Goal: Task Accomplishment & Management: Use online tool/utility

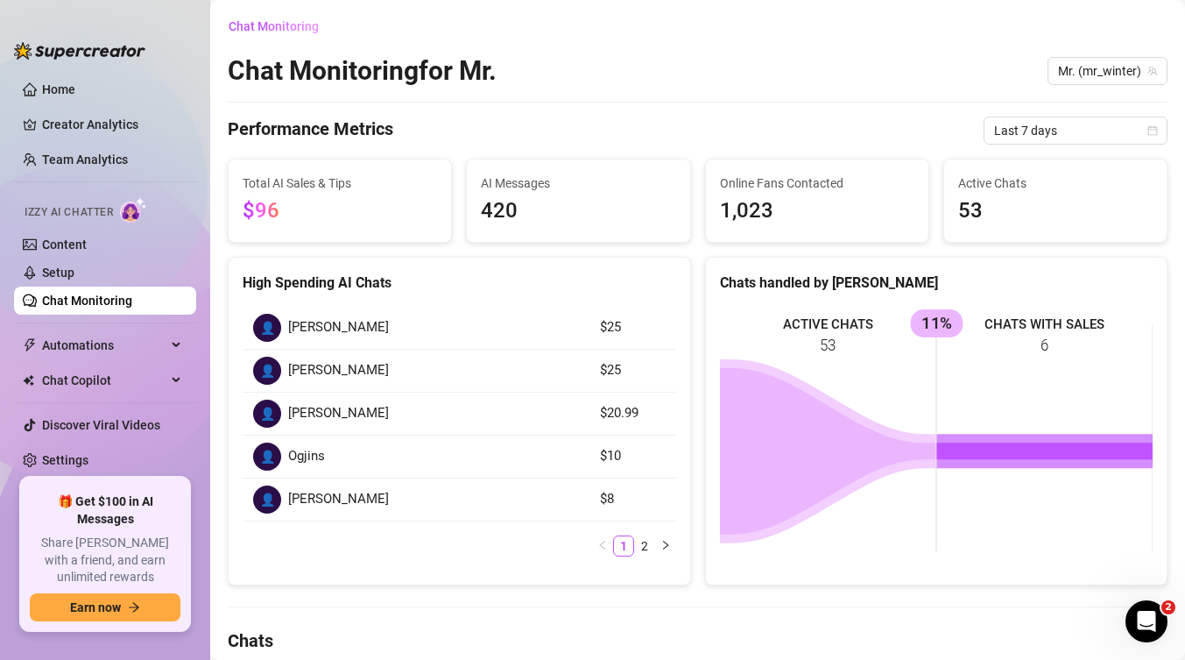
click at [378, 199] on span "$96" at bounding box center [340, 210] width 194 height 33
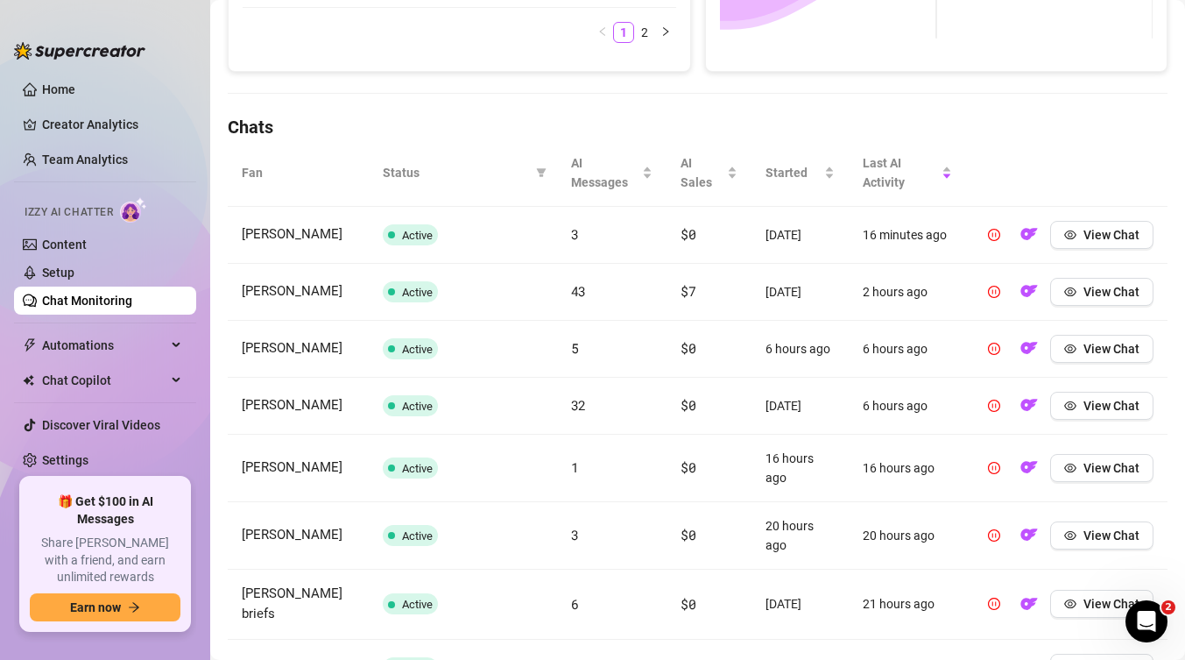
scroll to position [623, 0]
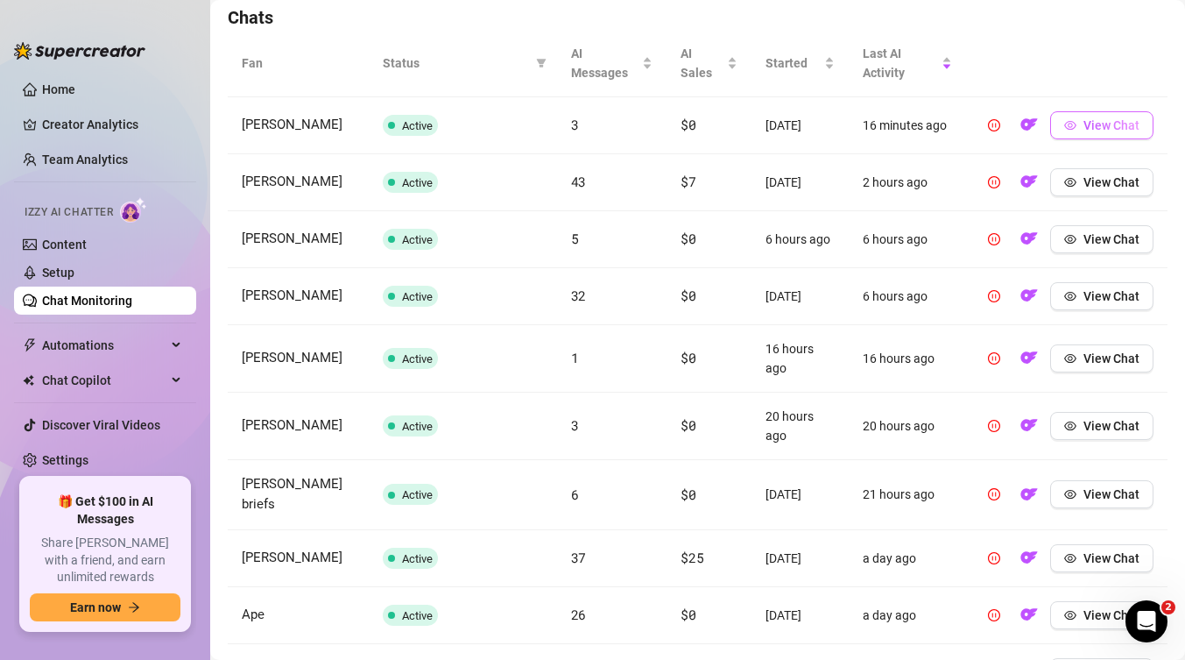
click at [1102, 123] on span "View Chat" at bounding box center [1112, 125] width 56 height 14
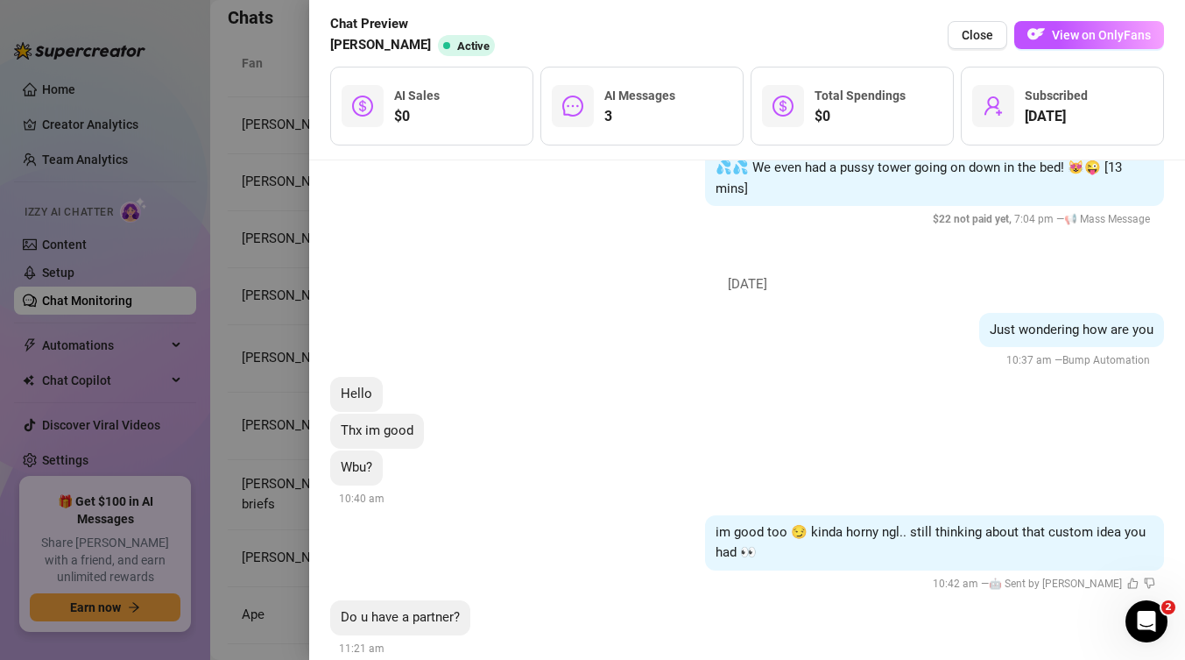
scroll to position [2846, 0]
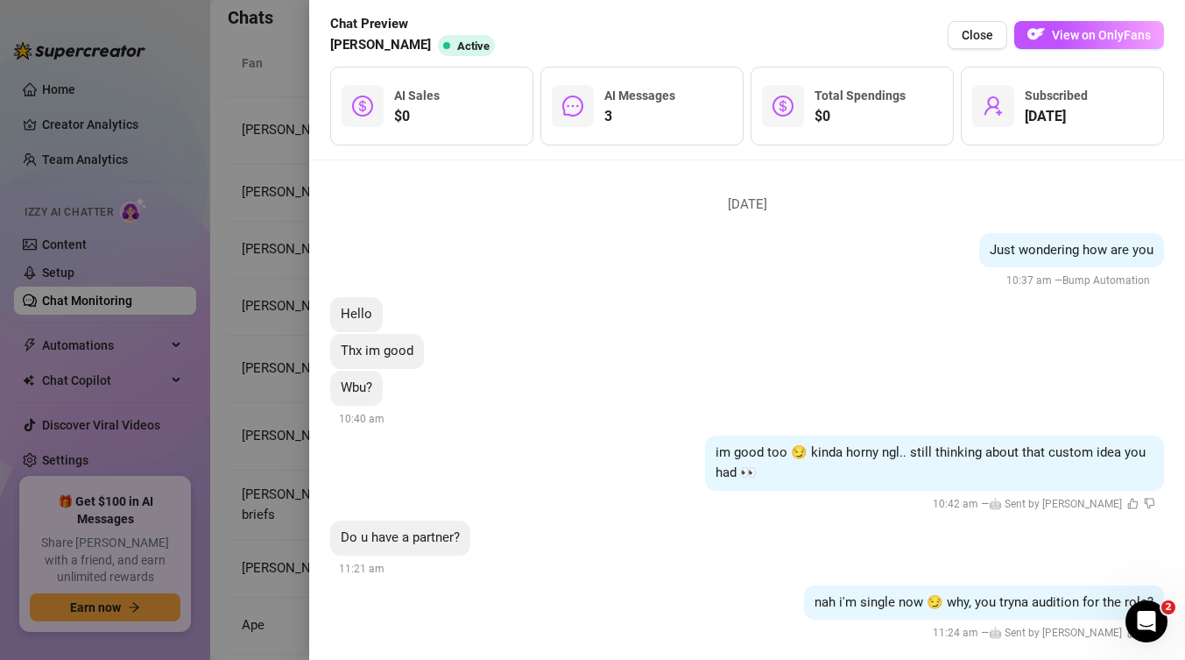
click at [259, 233] on div at bounding box center [592, 330] width 1185 height 660
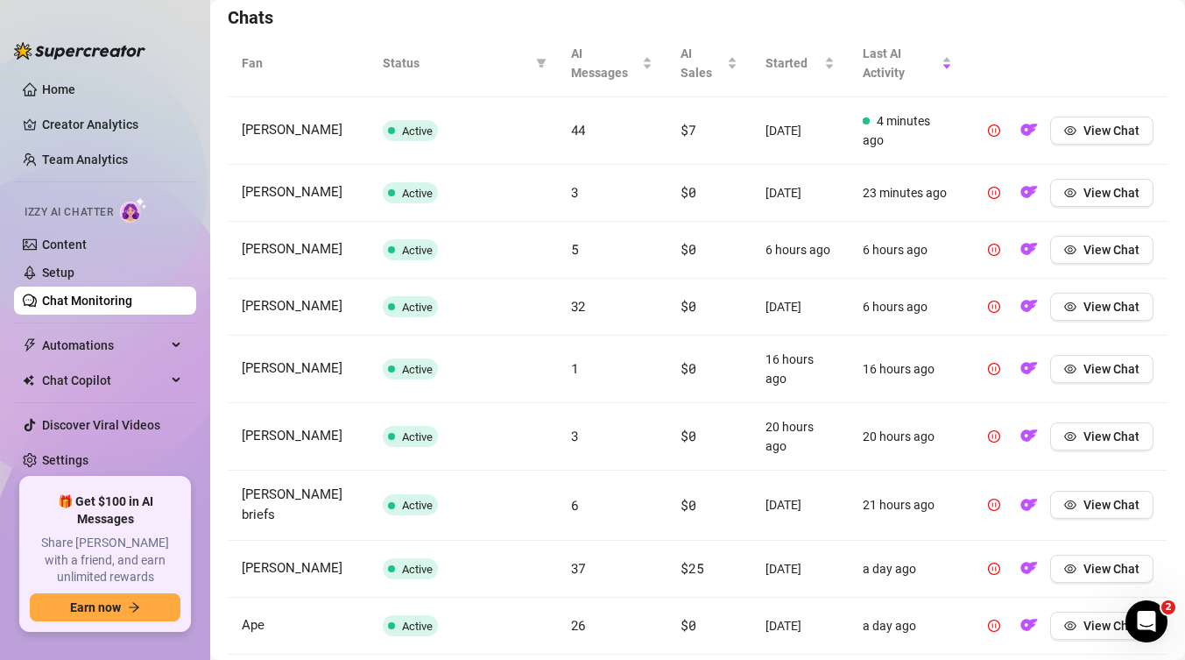
scroll to position [783, 0]
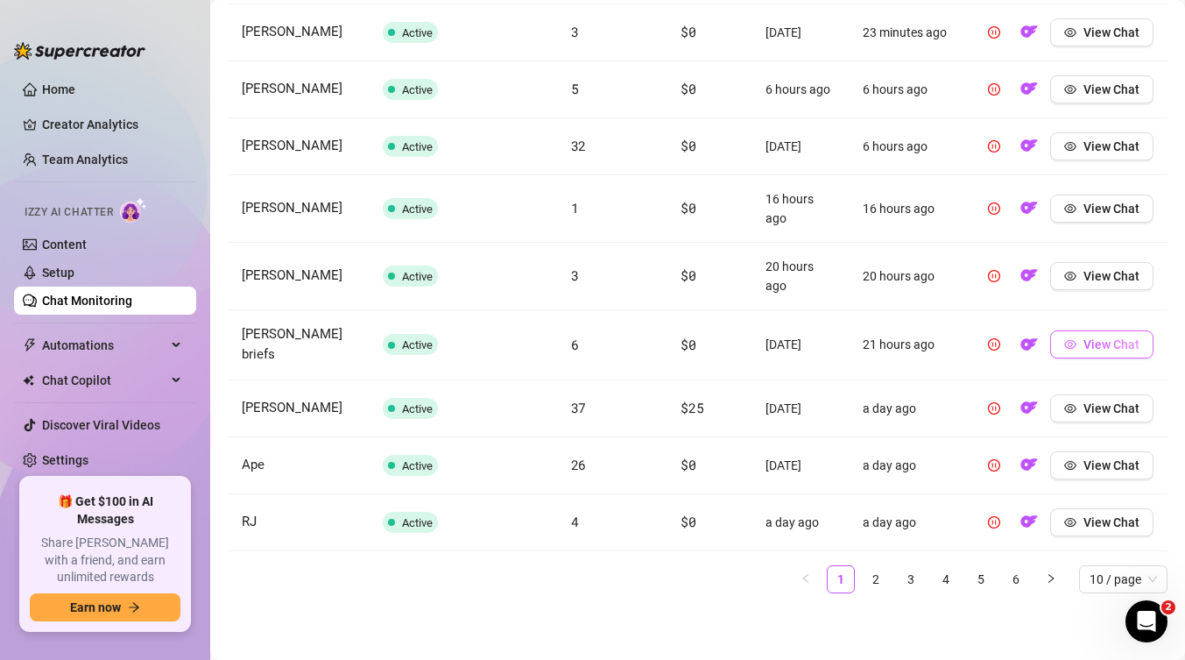
click at [1099, 351] on span "View Chat" at bounding box center [1112, 344] width 56 height 14
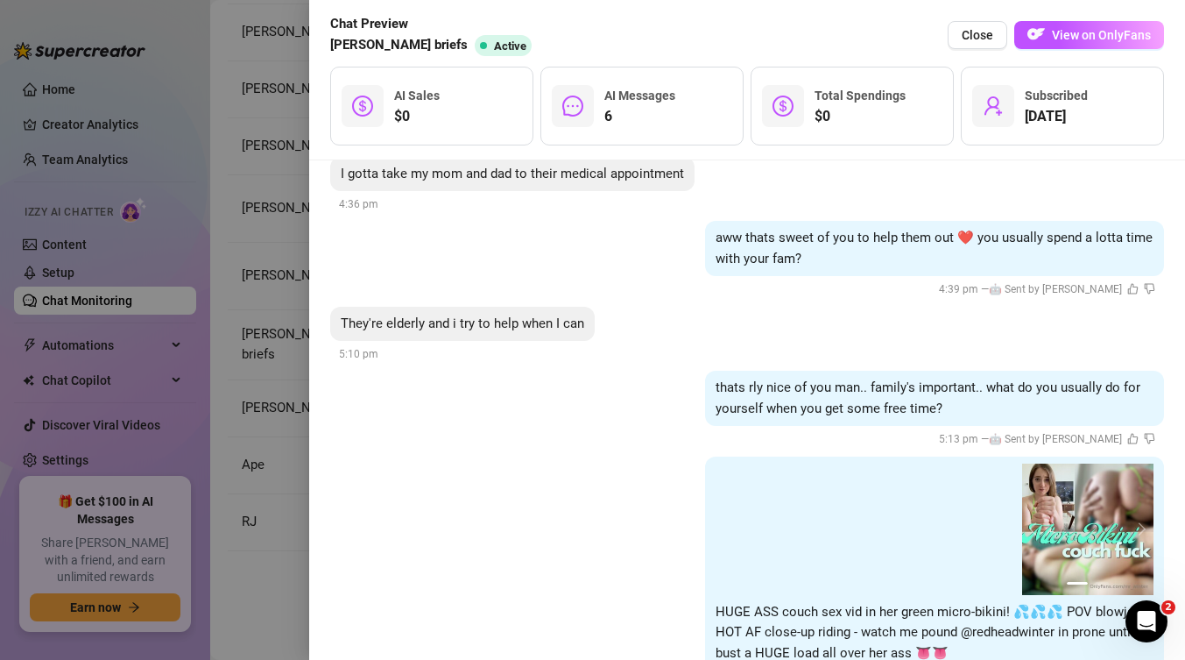
scroll to position [1108, 0]
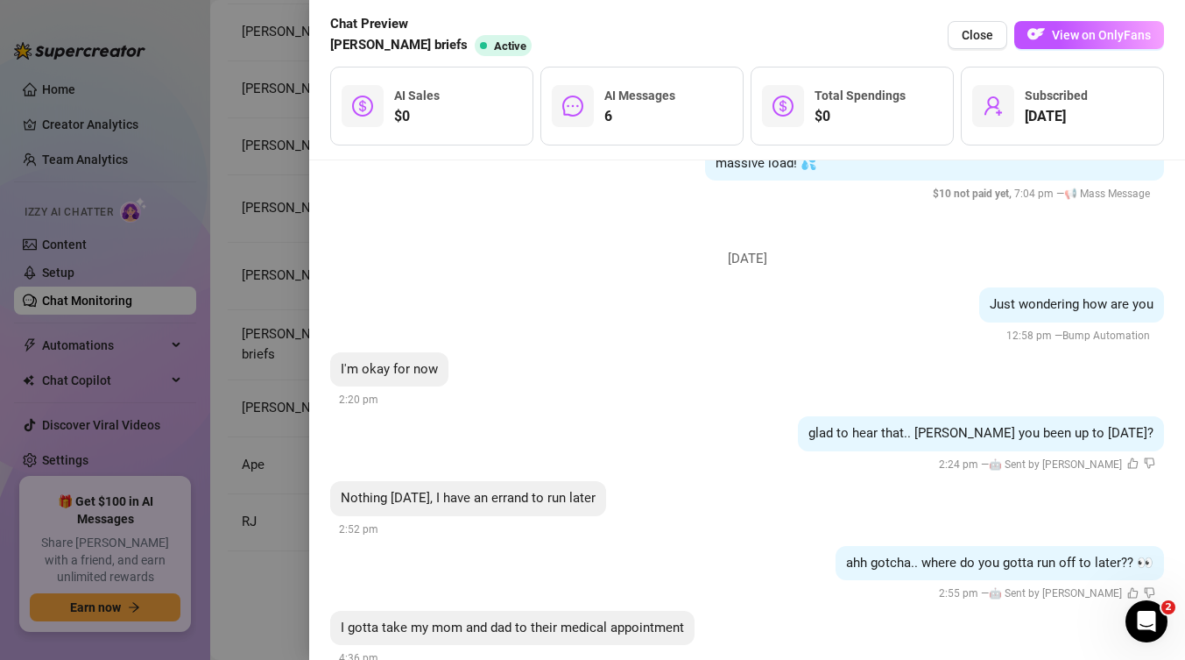
click at [187, 523] on div at bounding box center [592, 330] width 1185 height 660
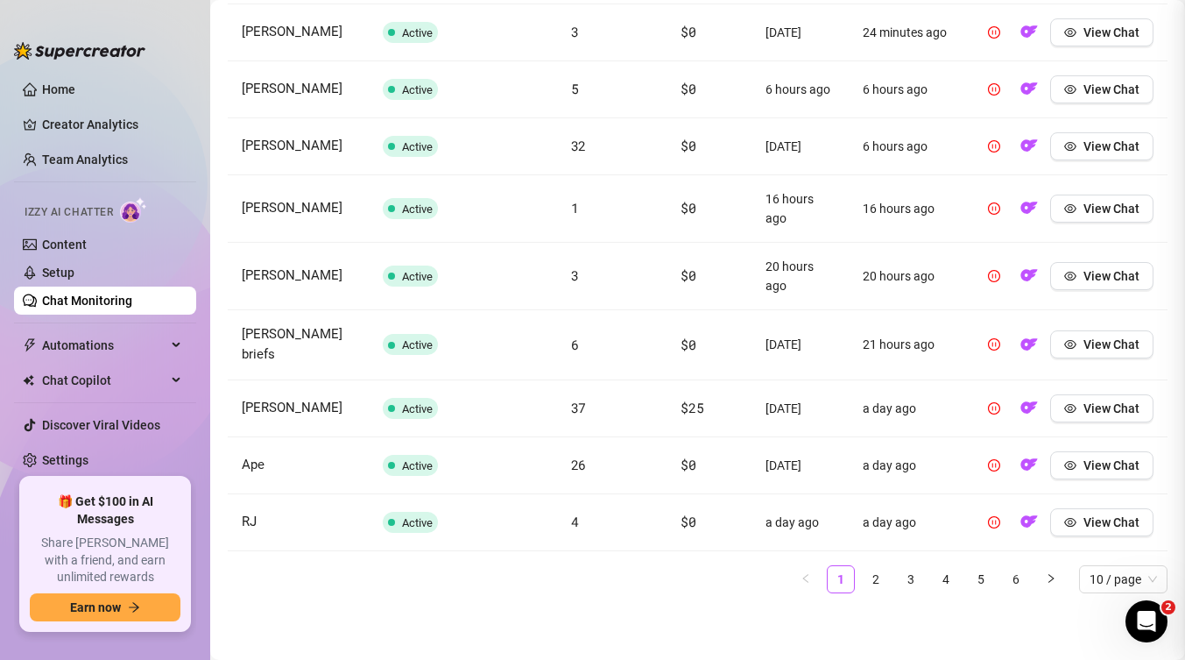
scroll to position [0, 0]
click at [1097, 515] on span "View Chat" at bounding box center [1112, 522] width 56 height 14
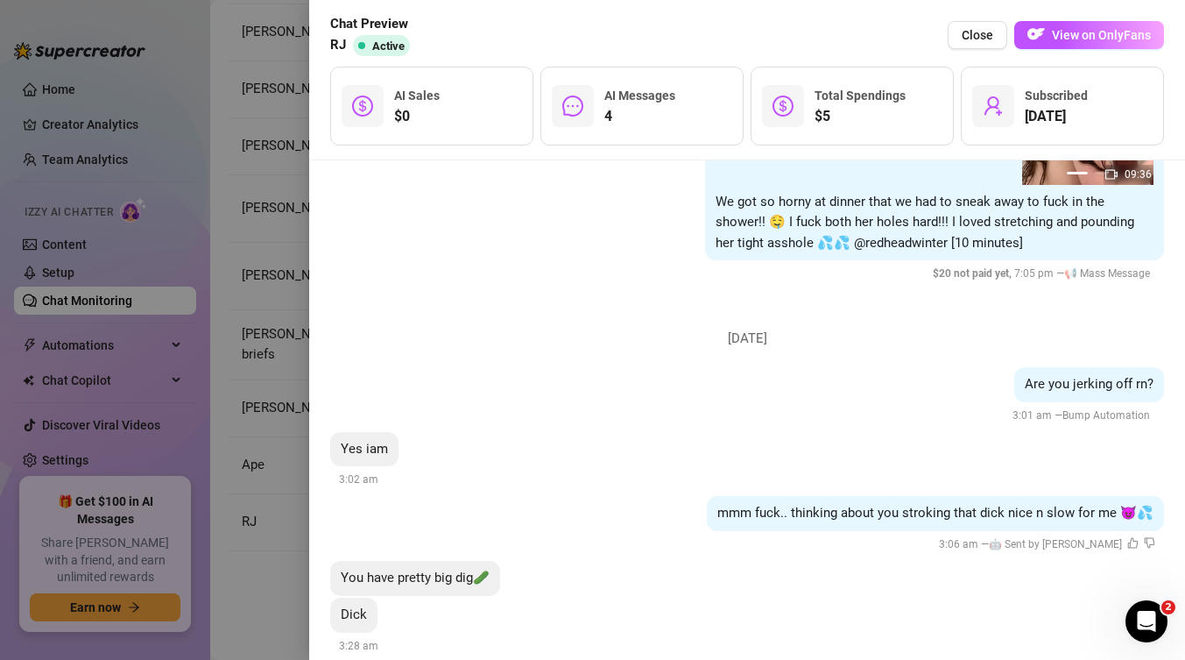
scroll to position [2524, 0]
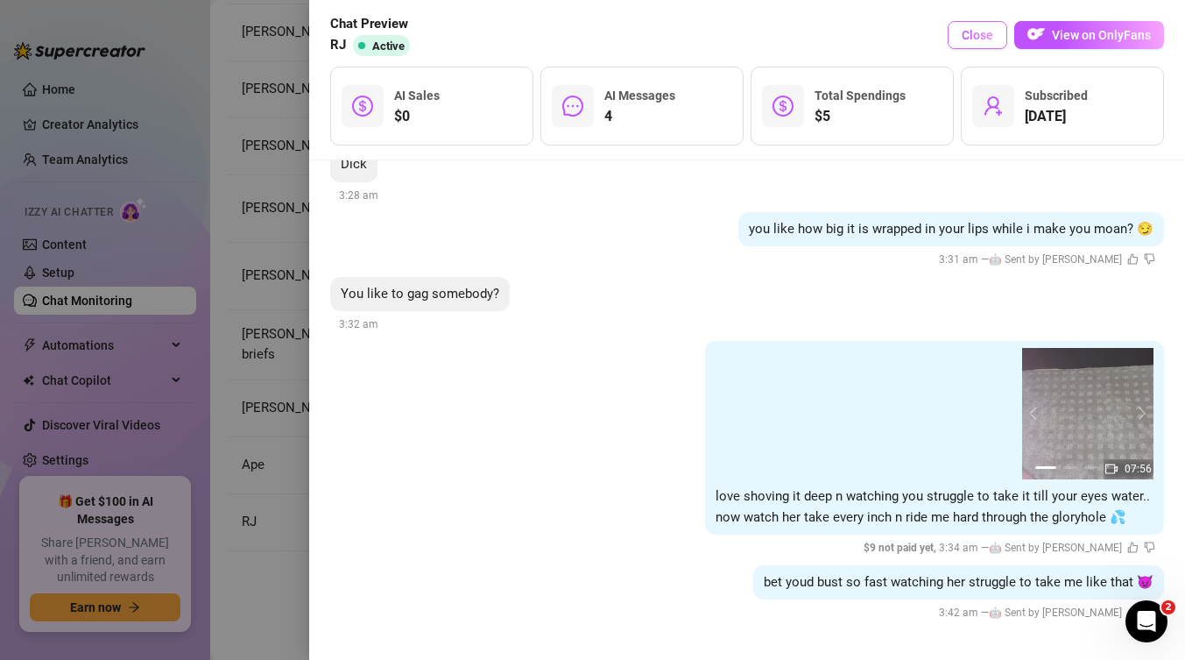
click at [972, 37] on span "Close" at bounding box center [978, 35] width 32 height 14
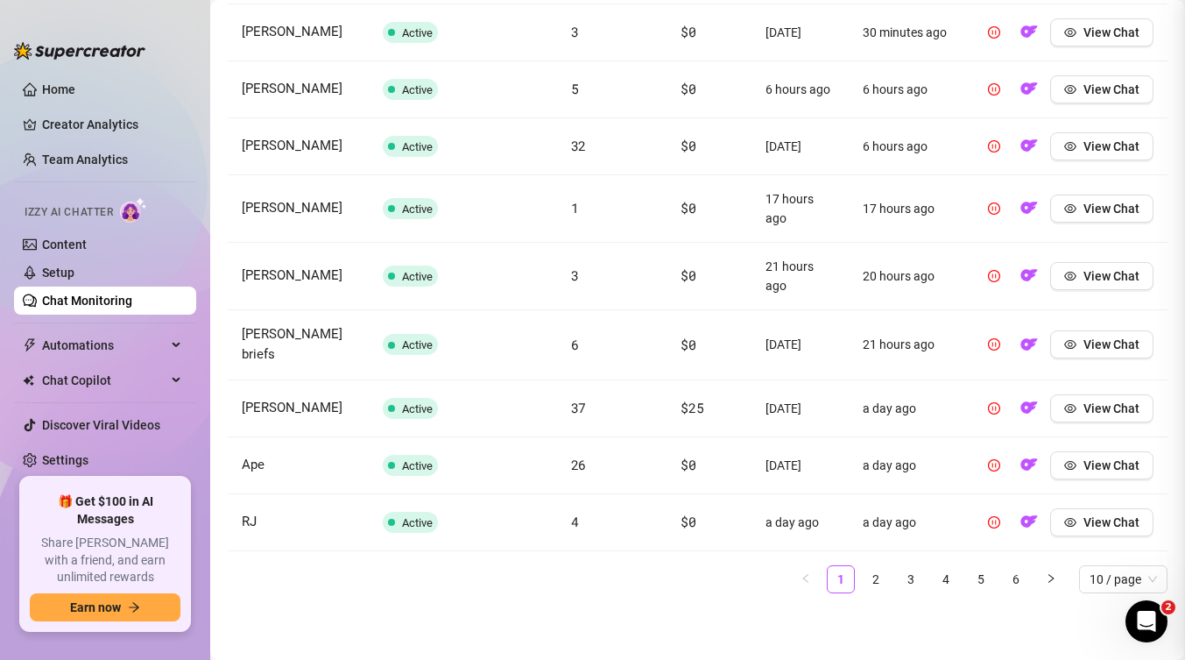
scroll to position [0, 0]
click at [908, 581] on link "3" at bounding box center [911, 579] width 26 height 26
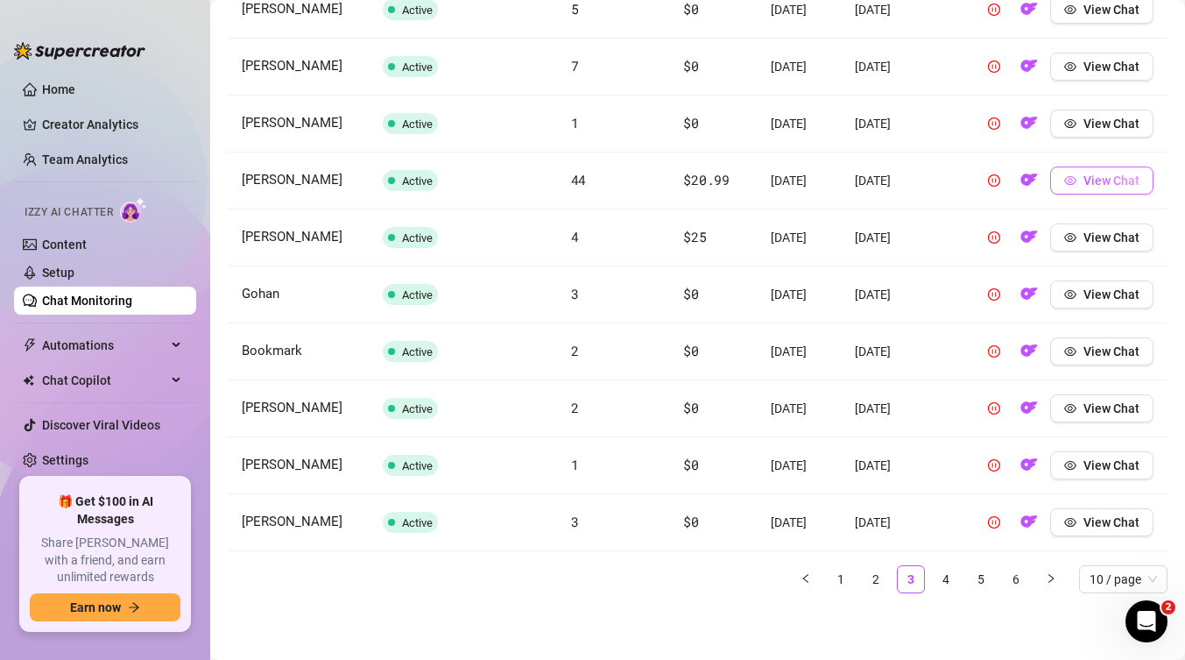
click at [1105, 175] on span "View Chat" at bounding box center [1112, 180] width 56 height 14
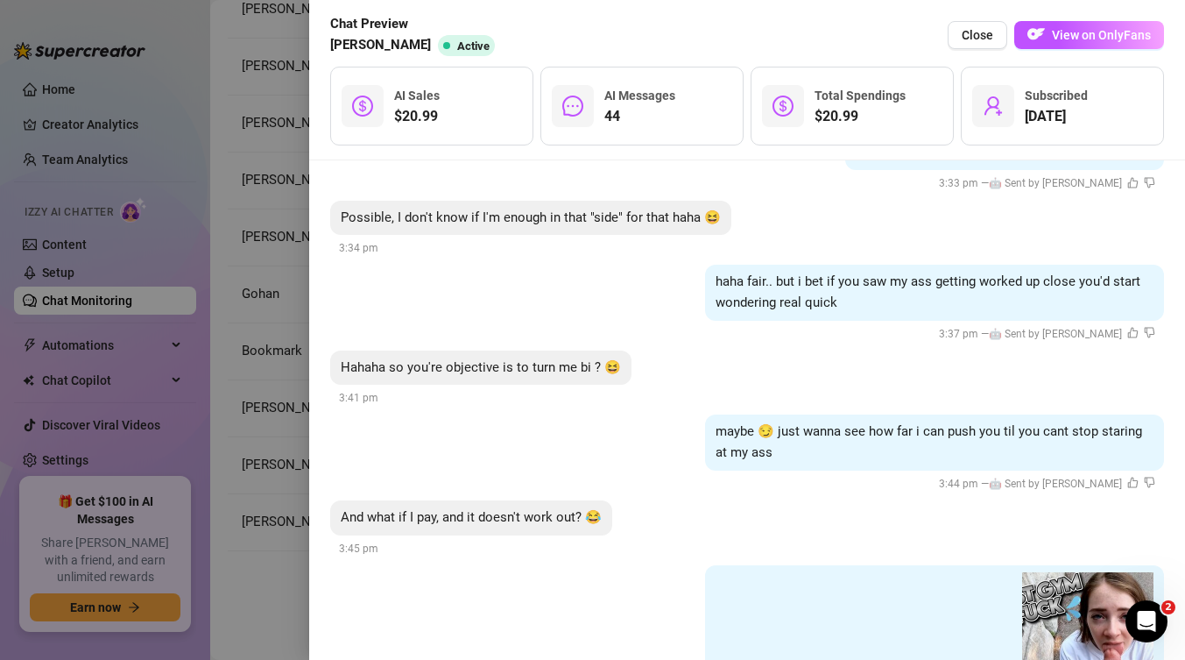
scroll to position [3574, 0]
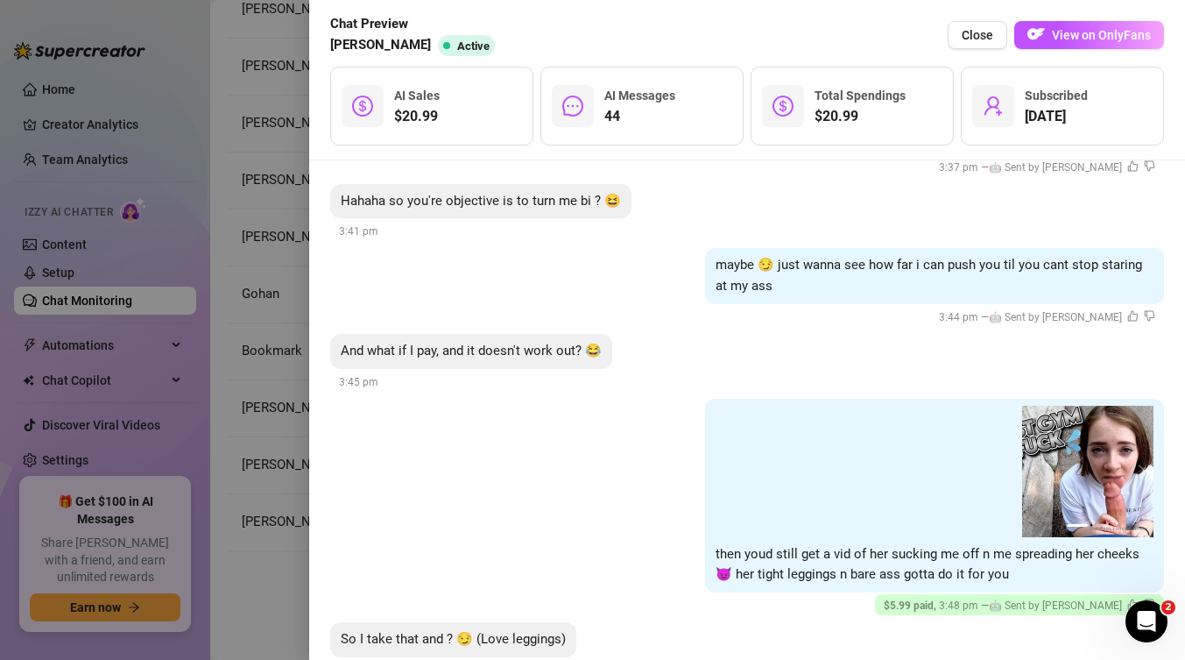
click at [272, 458] on div at bounding box center [592, 330] width 1185 height 660
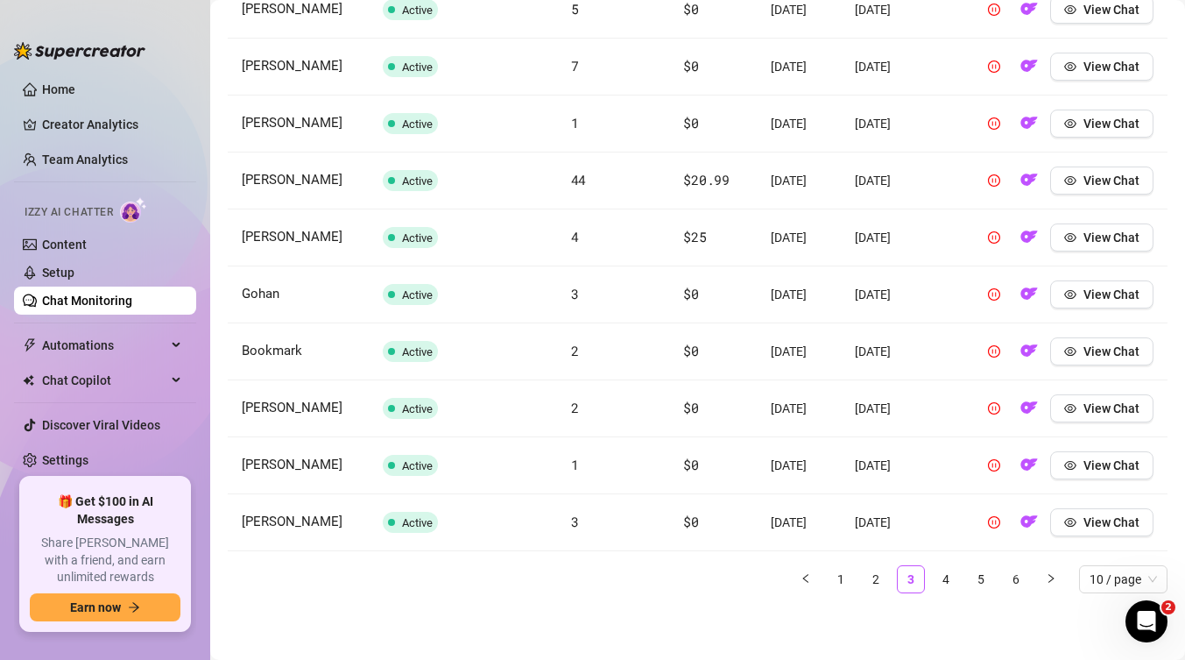
scroll to position [844, 0]
click at [952, 575] on link "4" at bounding box center [946, 579] width 26 height 26
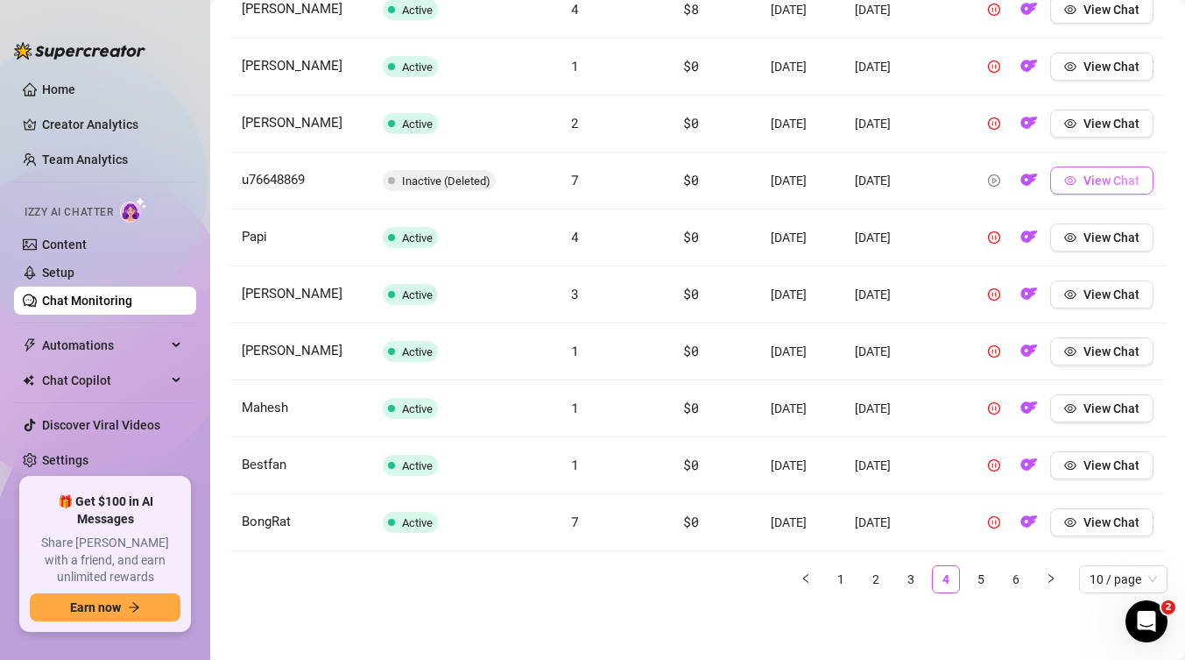
click at [1142, 166] on button "View Chat" at bounding box center [1101, 180] width 103 height 28
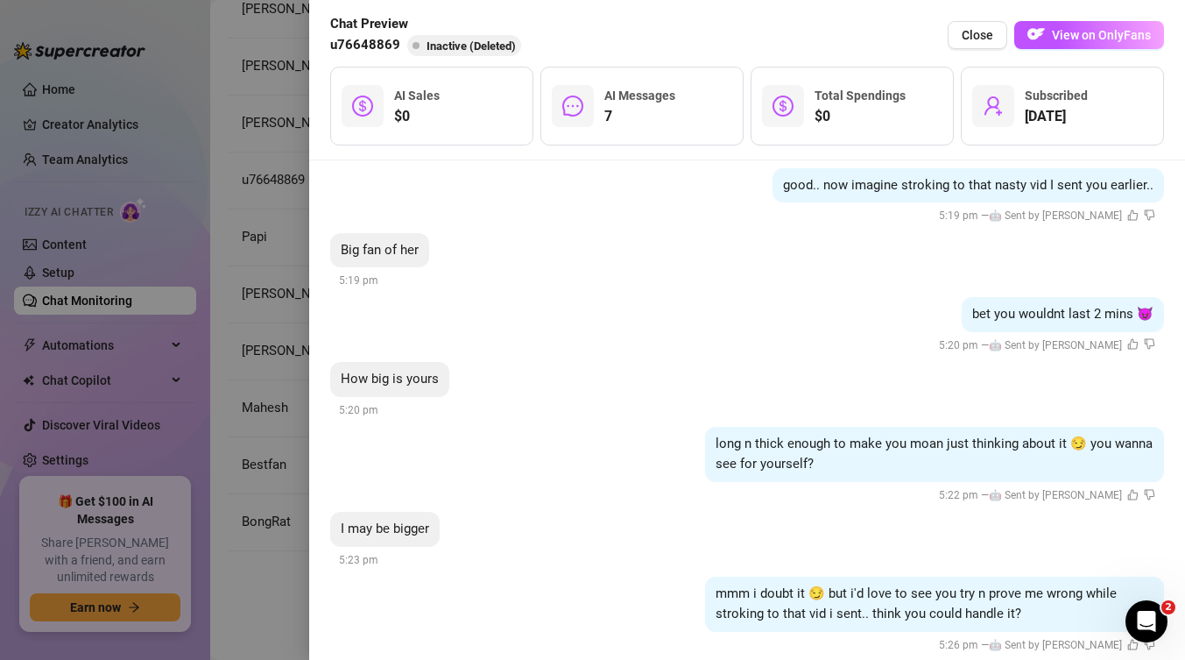
scroll to position [646, 0]
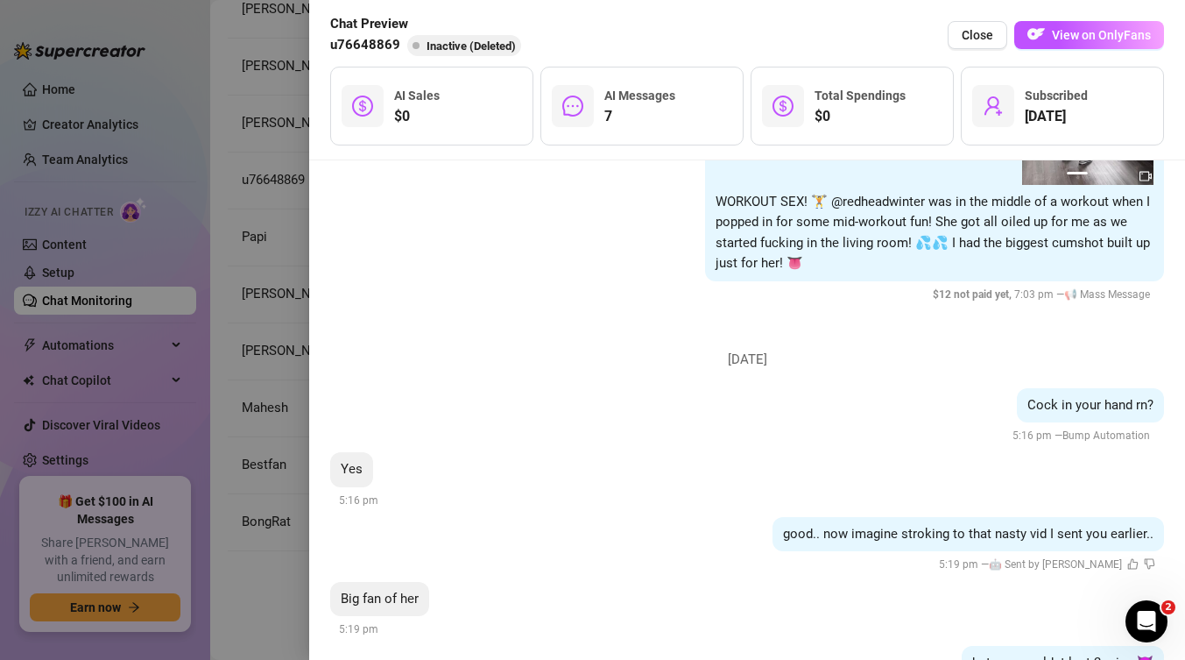
click at [253, 379] on div at bounding box center [592, 330] width 1185 height 660
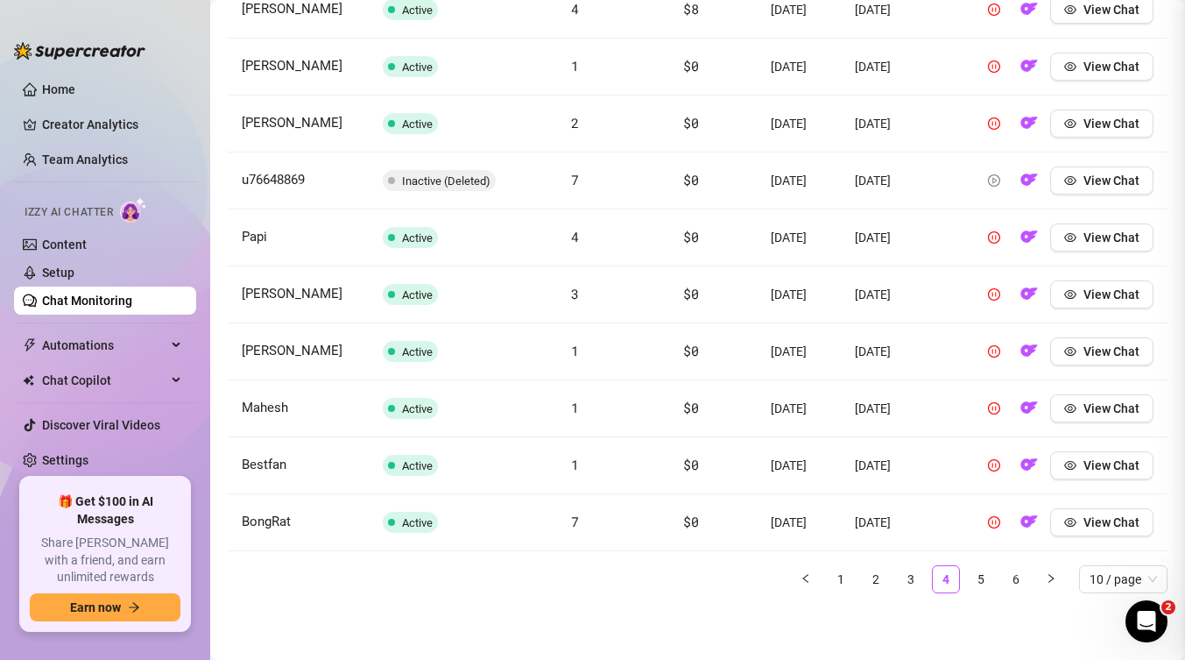
scroll to position [0, 0]
click at [968, 588] on link "5" at bounding box center [981, 579] width 26 height 26
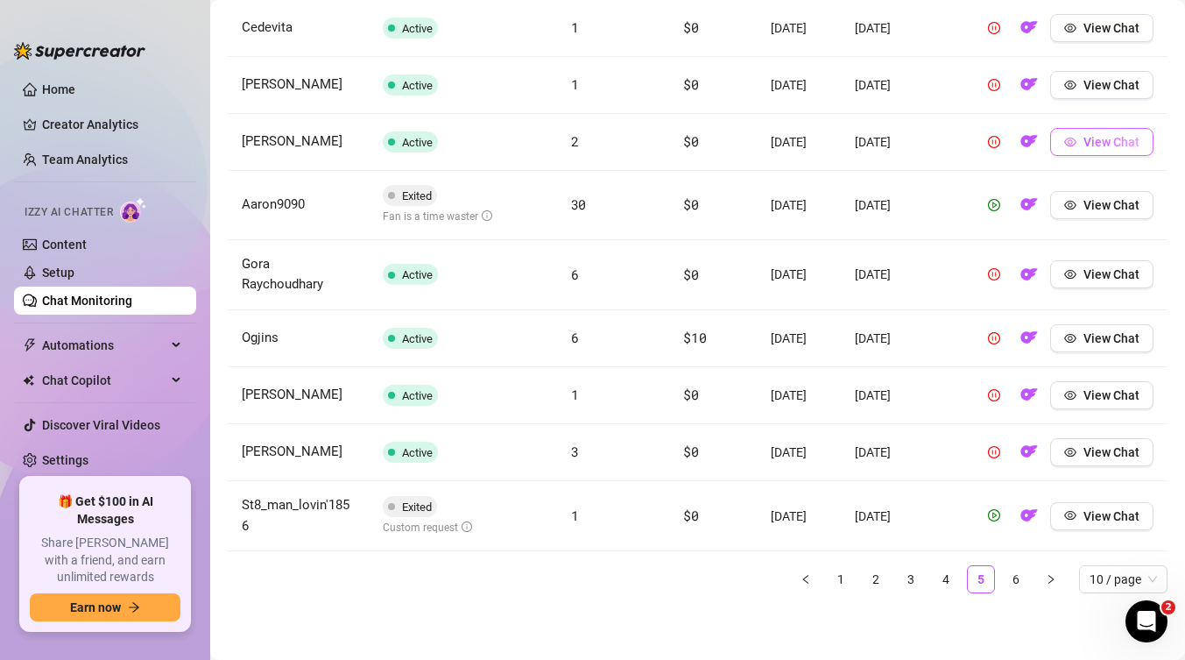
click at [1102, 135] on span "View Chat" at bounding box center [1112, 142] width 56 height 14
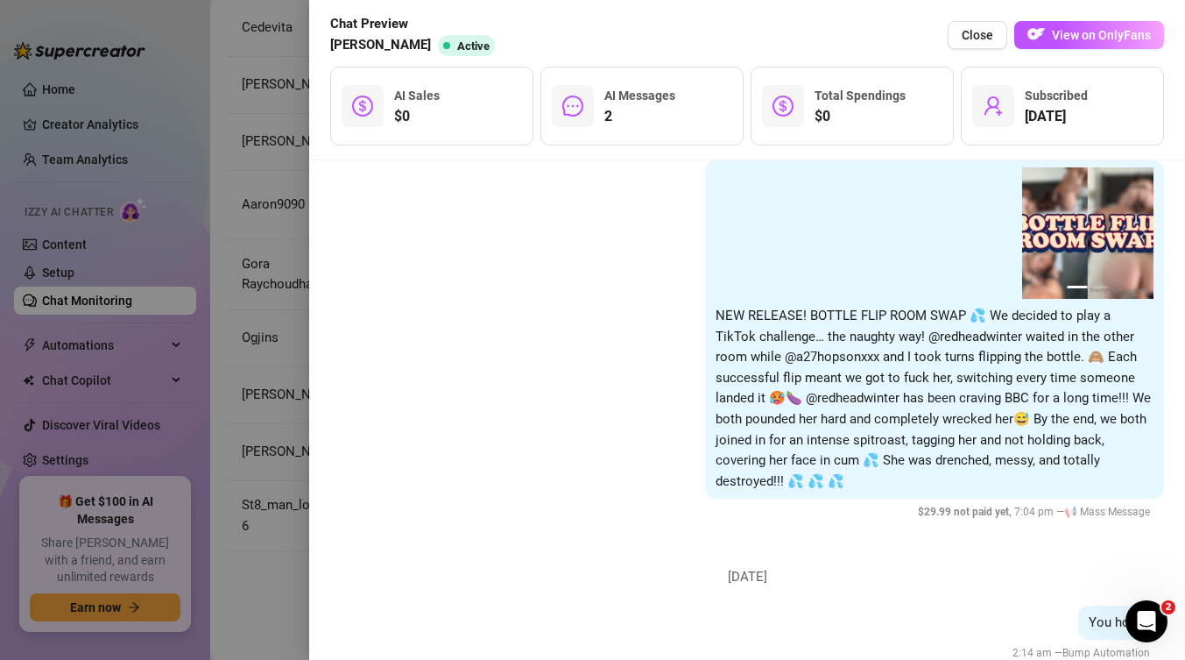
scroll to position [385, 0]
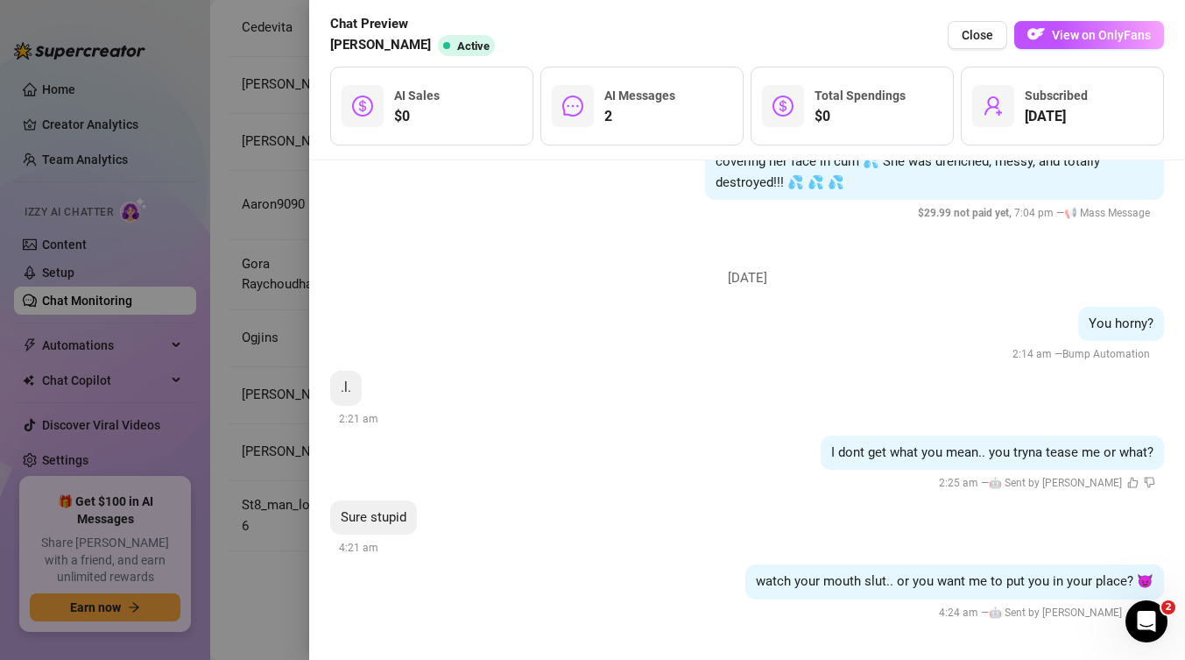
click at [745, 439] on div "I dont get what you mean.. you tryna tease me or what? 2:25 am — 🤖 Sent by [PER…" at bounding box center [747, 464] width 834 height 58
click at [987, 26] on button "Close" at bounding box center [978, 35] width 60 height 28
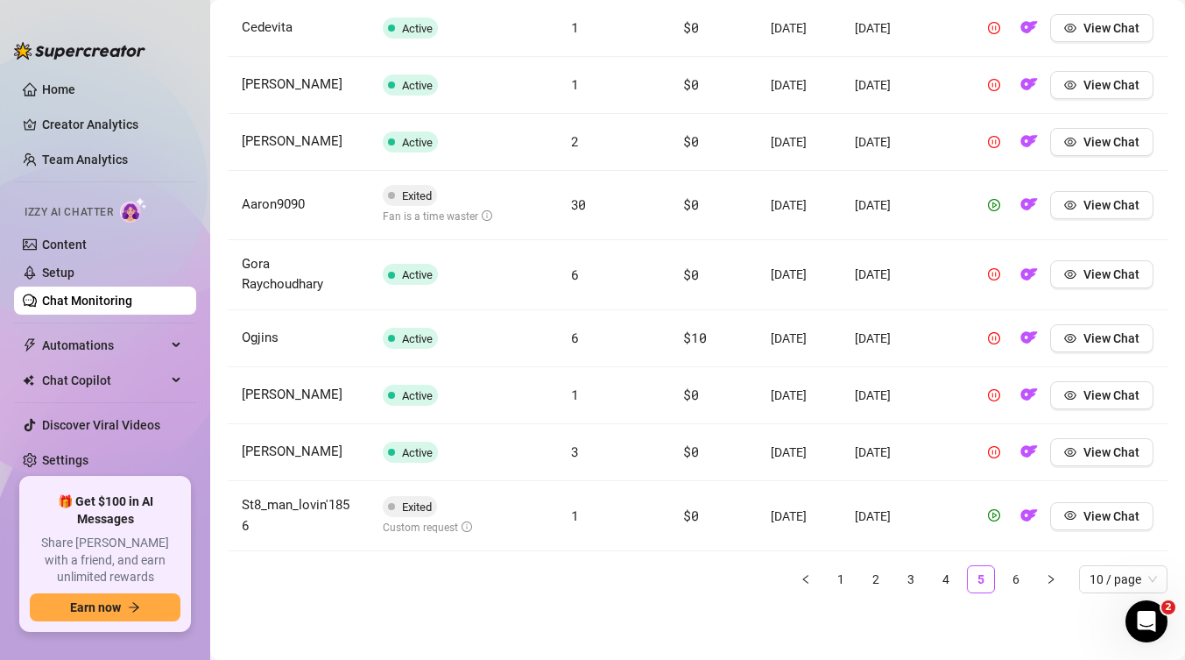
scroll to position [851, 0]
click at [911, 580] on link "3" at bounding box center [911, 579] width 26 height 26
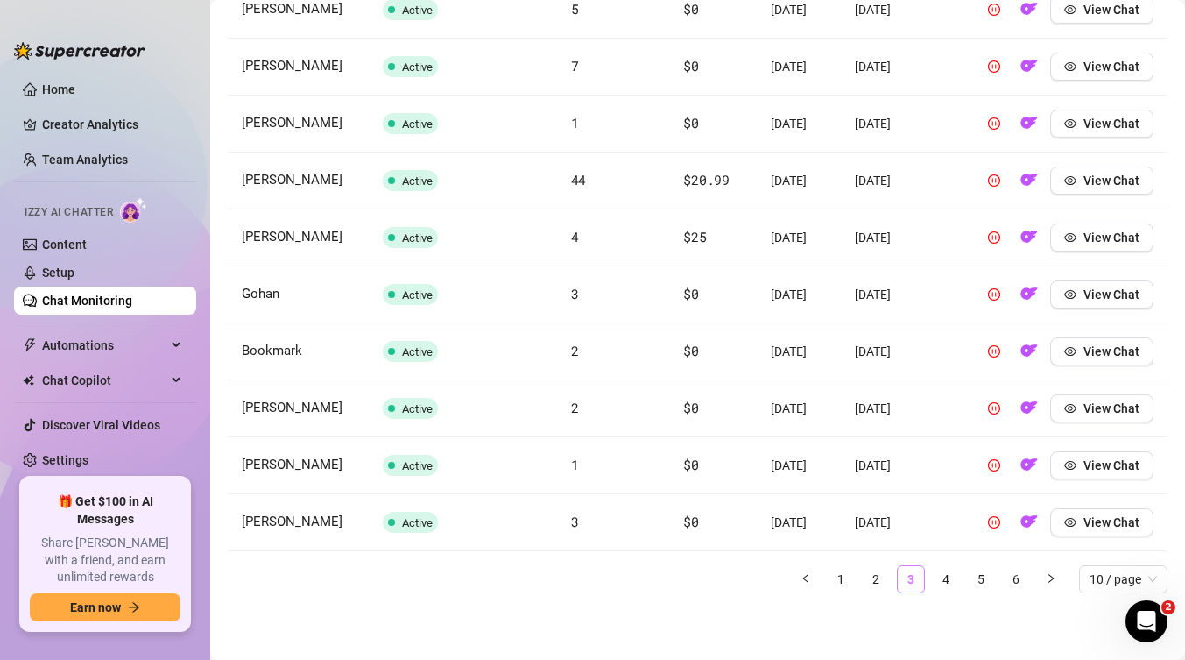
scroll to position [844, 0]
click at [1114, 117] on span "View Chat" at bounding box center [1112, 124] width 56 height 14
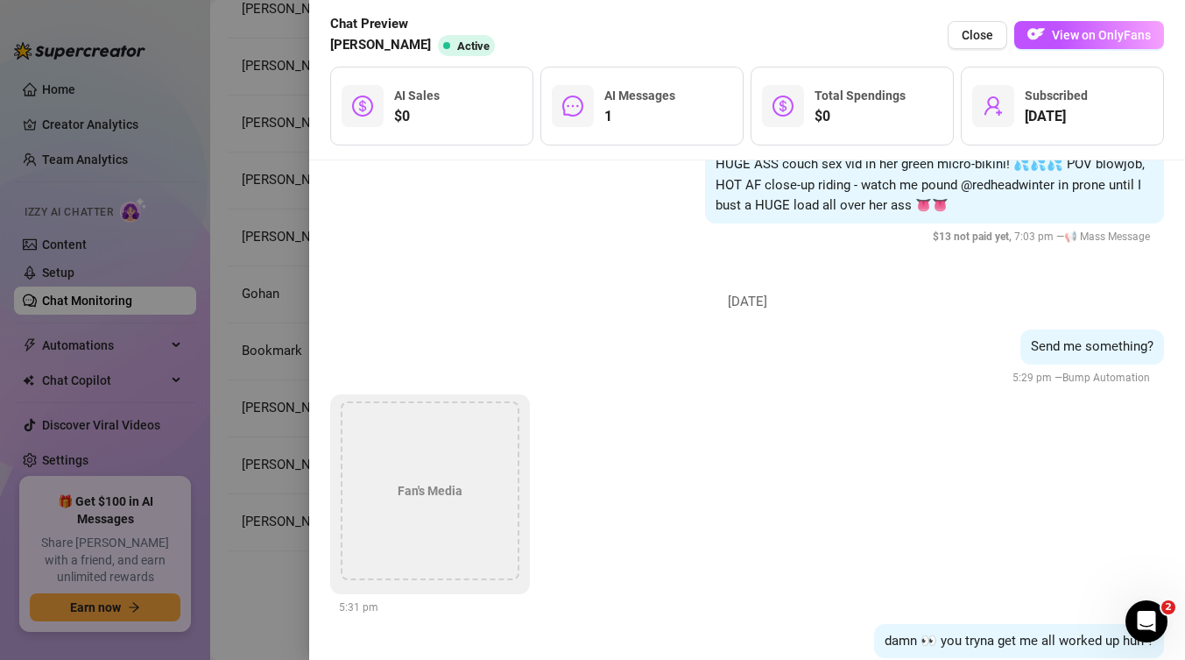
scroll to position [1385, 0]
